Goal: Information Seeking & Learning: Find specific fact

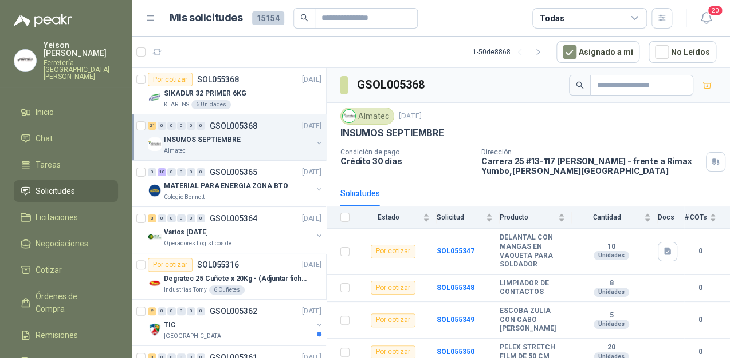
scroll to position [550, 0]
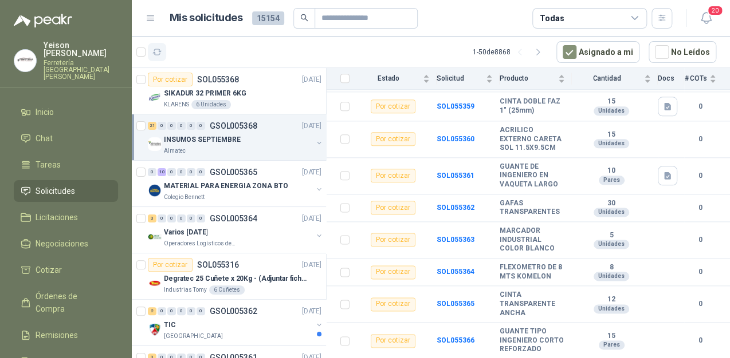
click at [156, 53] on icon "button" at bounding box center [157, 53] width 10 height 10
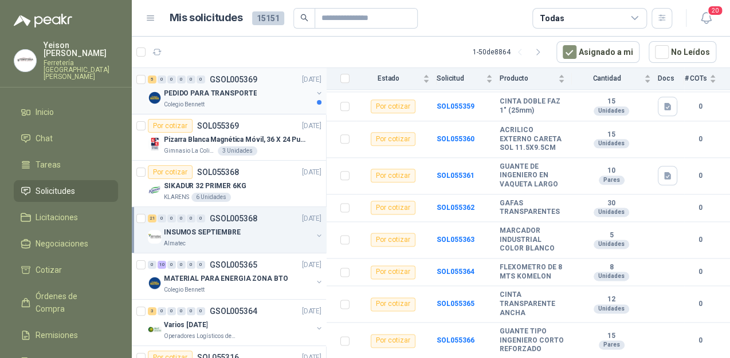
click at [240, 98] on div "PEDIDO PARA TRANSPORTE" at bounding box center [238, 93] width 148 height 14
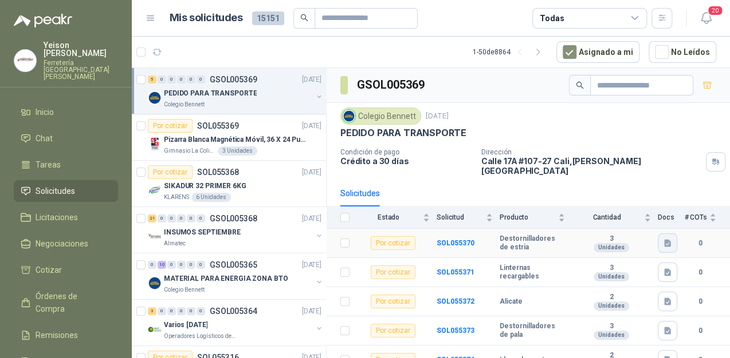
click at [663, 234] on button "button" at bounding box center [666, 243] width 19 height 19
click at [622, 212] on button "image (1).png" at bounding box center [629, 209] width 61 height 12
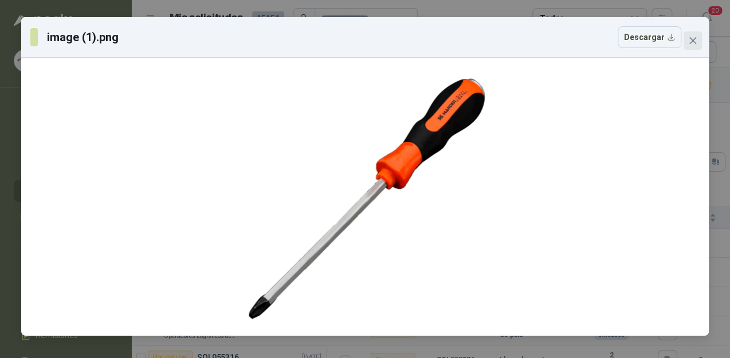
click at [697, 41] on span "Close" at bounding box center [692, 40] width 18 height 9
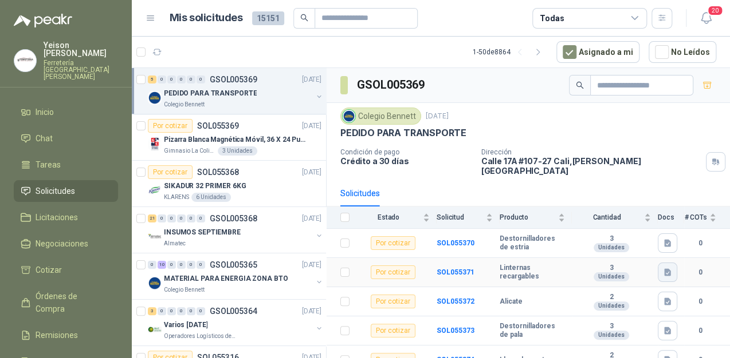
click at [664, 269] on icon "button" at bounding box center [667, 272] width 7 height 7
click at [634, 243] on button "image (4).png" at bounding box center [629, 238] width 61 height 12
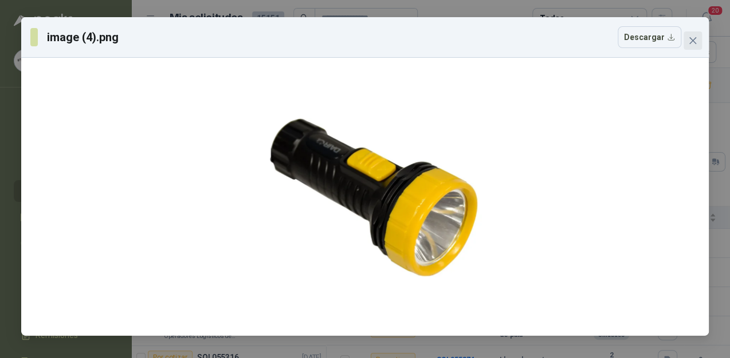
click at [693, 40] on icon "close" at bounding box center [692, 40] width 7 height 7
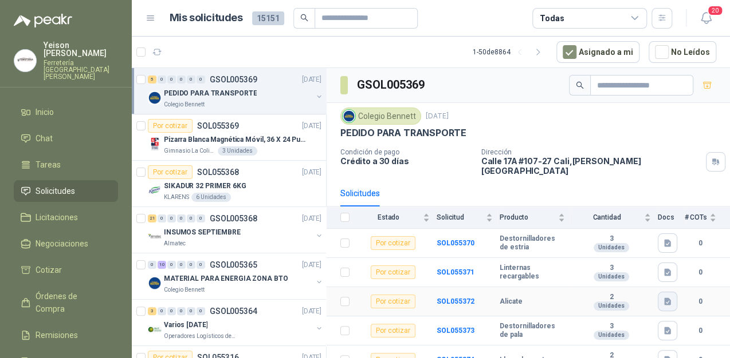
click at [663, 297] on icon "button" at bounding box center [668, 302] width 10 height 10
click at [618, 266] on button "image (3).png" at bounding box center [629, 267] width 61 height 12
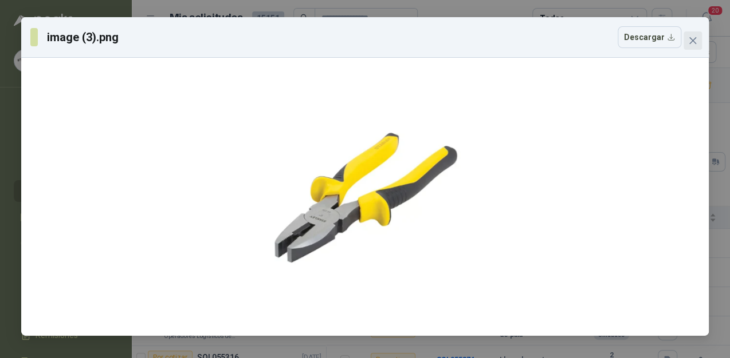
click at [694, 36] on icon "close" at bounding box center [692, 40] width 9 height 9
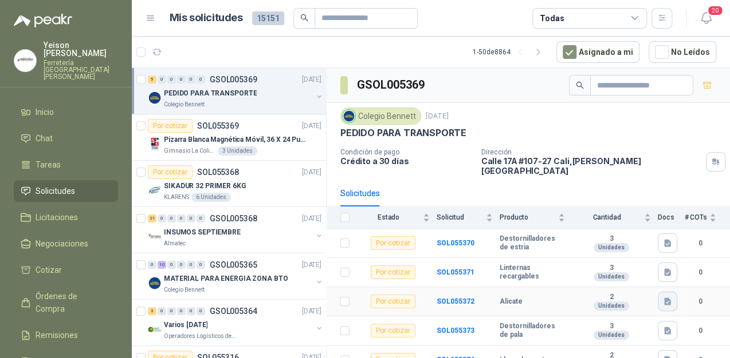
scroll to position [2, 0]
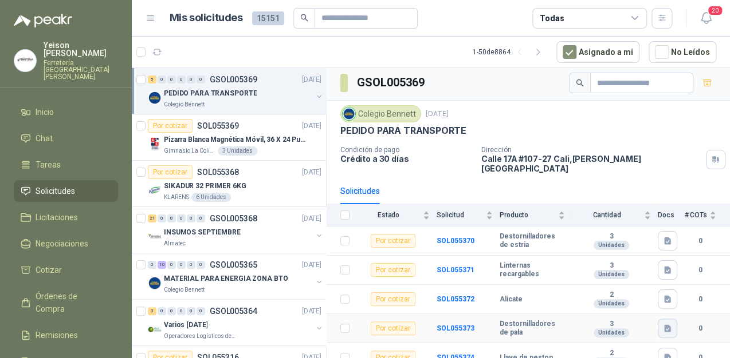
click at [664, 325] on icon "button" at bounding box center [667, 328] width 7 height 7
click at [626, 292] on button "image (2).png" at bounding box center [629, 293] width 61 height 12
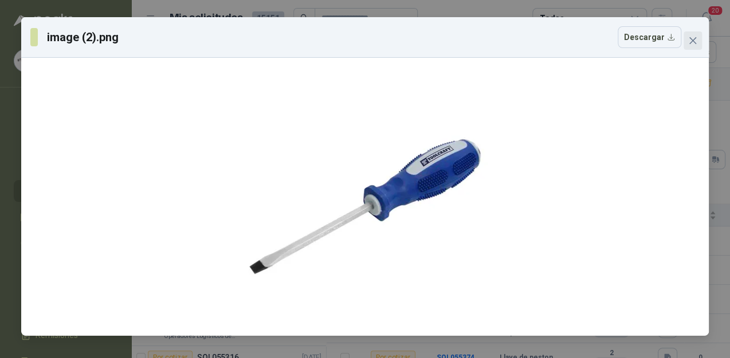
click at [692, 32] on button "Close" at bounding box center [692, 40] width 18 height 18
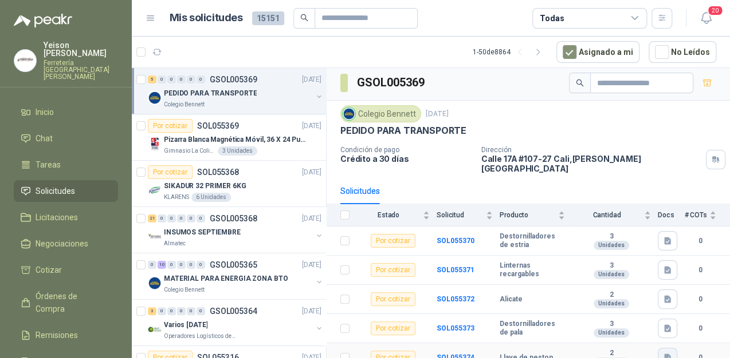
click at [664, 354] on icon "button" at bounding box center [667, 357] width 7 height 7
click at [629, 323] on button "image.png" at bounding box center [635, 322] width 50 height 12
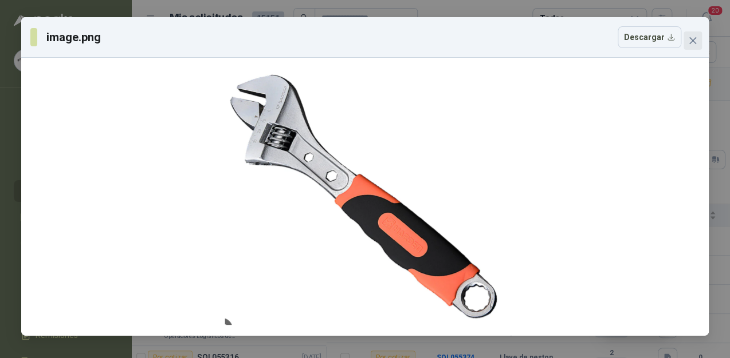
click at [691, 41] on icon "close" at bounding box center [692, 40] width 9 height 9
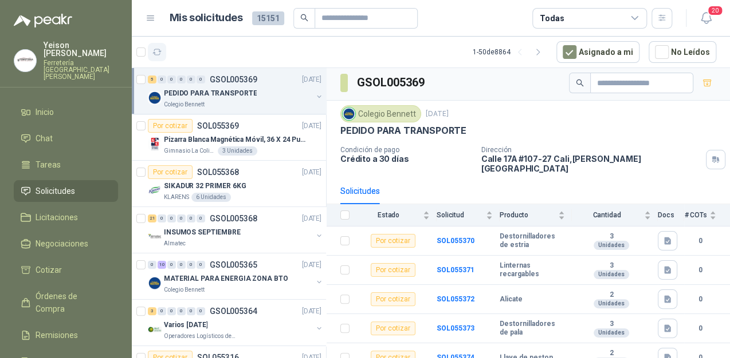
click at [163, 48] on button "button" at bounding box center [157, 52] width 18 height 18
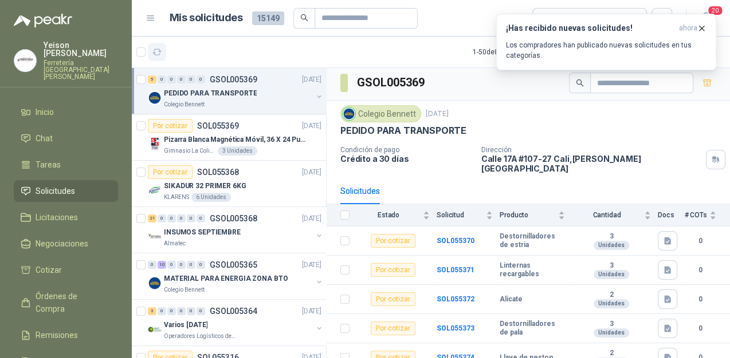
click at [155, 53] on icon "button" at bounding box center [157, 52] width 9 height 6
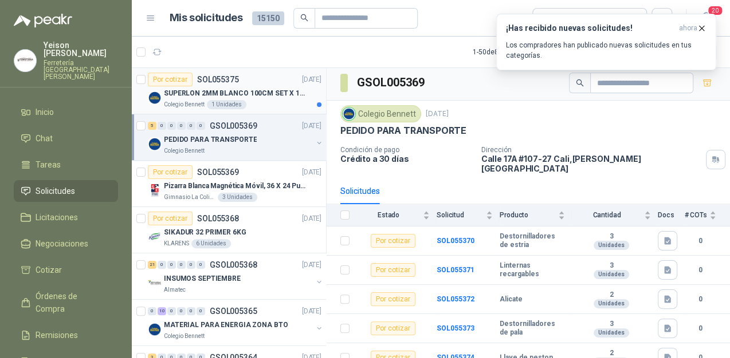
click at [277, 97] on p "SUPERLON 2MM BLANCO 100CM SET X 150 METROS" at bounding box center [235, 93] width 143 height 11
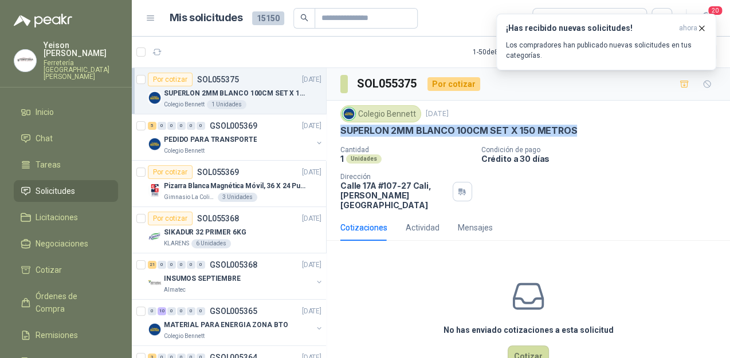
drag, startPoint x: 573, startPoint y: 127, endPoint x: 341, endPoint y: 130, distance: 231.4
click at [341, 130] on p "SUPERLON 2MM BLANCO 100CM SET X 150 METROS" at bounding box center [458, 131] width 236 height 12
copy p "SUPERLON 2MM BLANCO 100CM SET X 150 METROS"
